Goal: Task Accomplishment & Management: Use online tool/utility

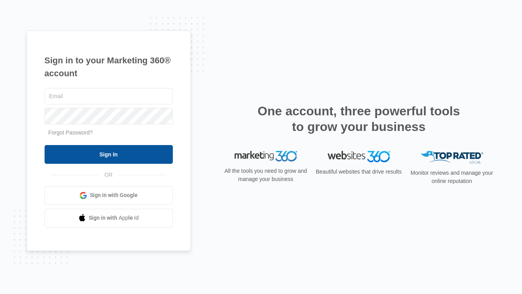
type input "[PERSON_NAME][EMAIL_ADDRESS][PERSON_NAME][DOMAIN_NAME]"
click at [85, 152] on input "Sign In" at bounding box center [109, 154] width 128 height 19
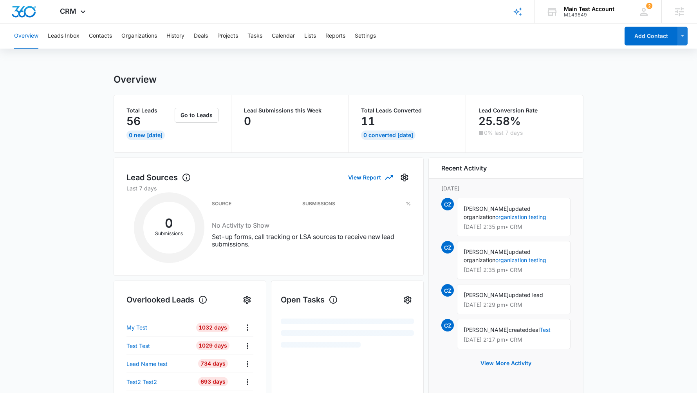
click at [84, 119] on main "Overview Total Leads 56 0 New Today Go to Leads Lead Submissions this Week 0 To…" at bounding box center [348, 367] width 697 height 587
click at [83, 9] on icon at bounding box center [82, 13] width 9 height 9
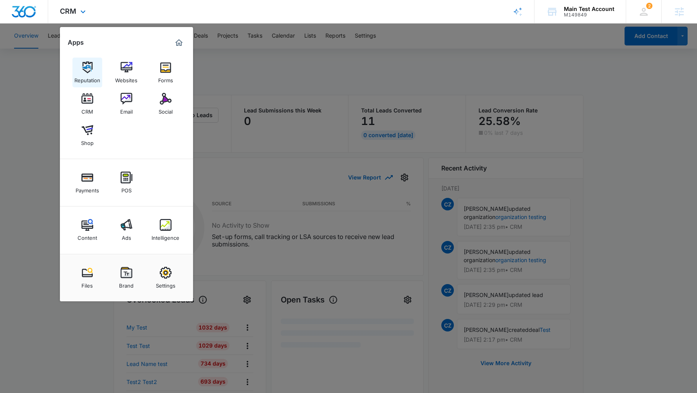
click at [89, 66] on img at bounding box center [87, 67] width 12 height 12
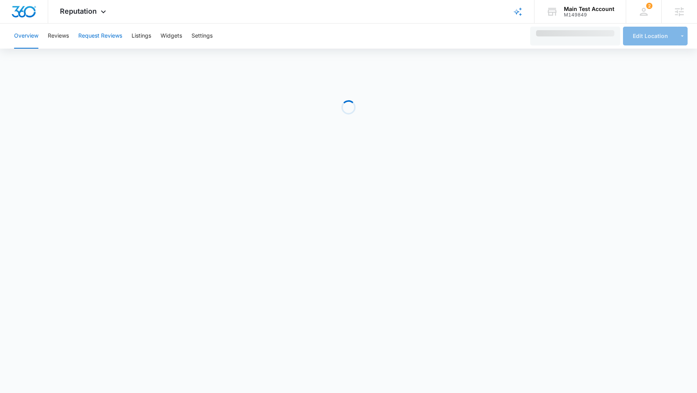
click at [92, 30] on button "Request Reviews" at bounding box center [100, 35] width 44 height 25
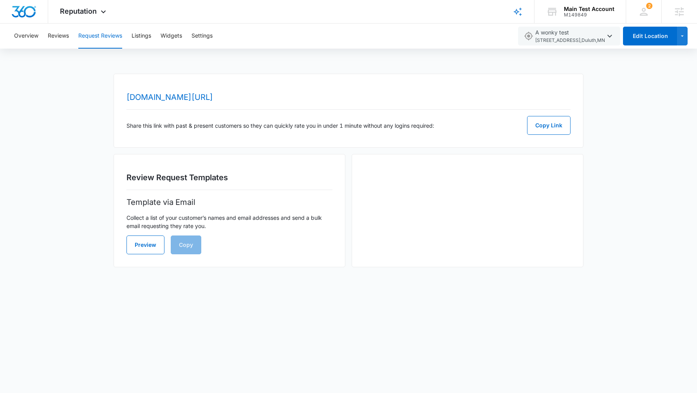
click at [394, 59] on div "Overview Reviews Request Reviews Listings Widgets Settings A wonky test 7892 Su…" at bounding box center [348, 149] width 697 height 253
click at [148, 245] on button "Preview" at bounding box center [145, 244] width 38 height 19
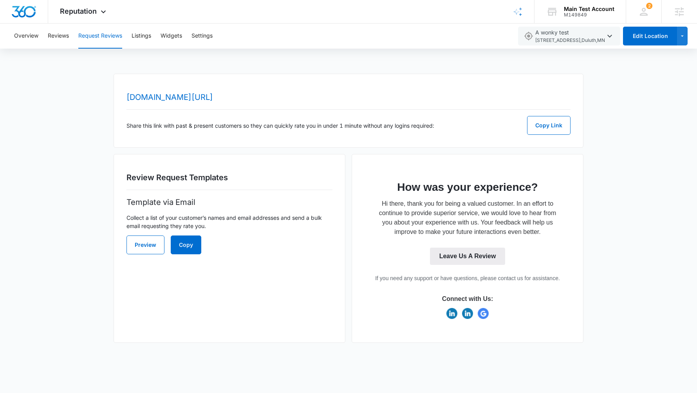
drag, startPoint x: 471, startPoint y: 303, endPoint x: 477, endPoint y: 249, distance: 54.3
click at [471, 298] on td "Connect with Us:" at bounding box center [467, 298] width 206 height 15
